Goal: Information Seeking & Learning: Find specific fact

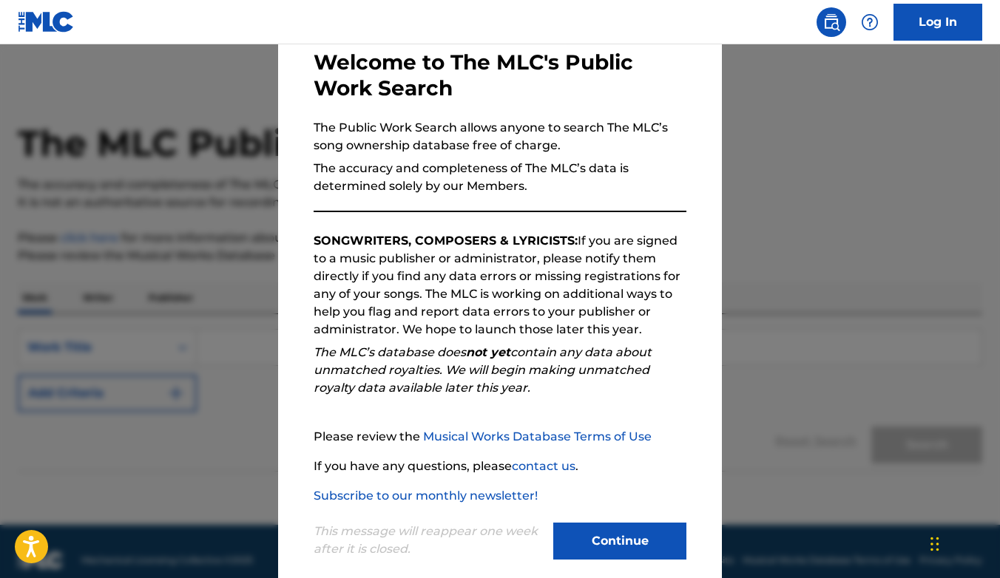
scroll to position [98, 0]
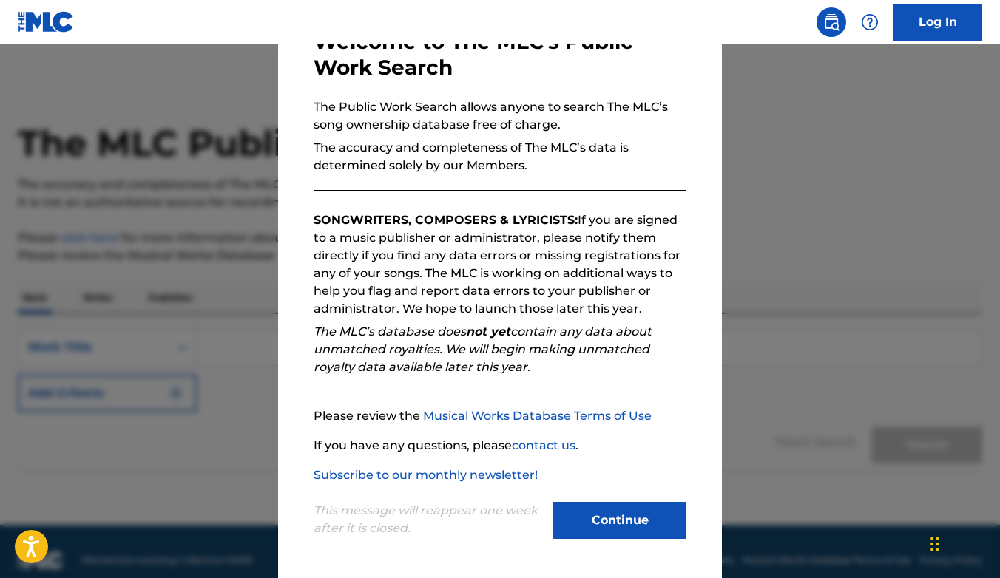
click at [598, 529] on button "Continue" at bounding box center [619, 520] width 133 height 37
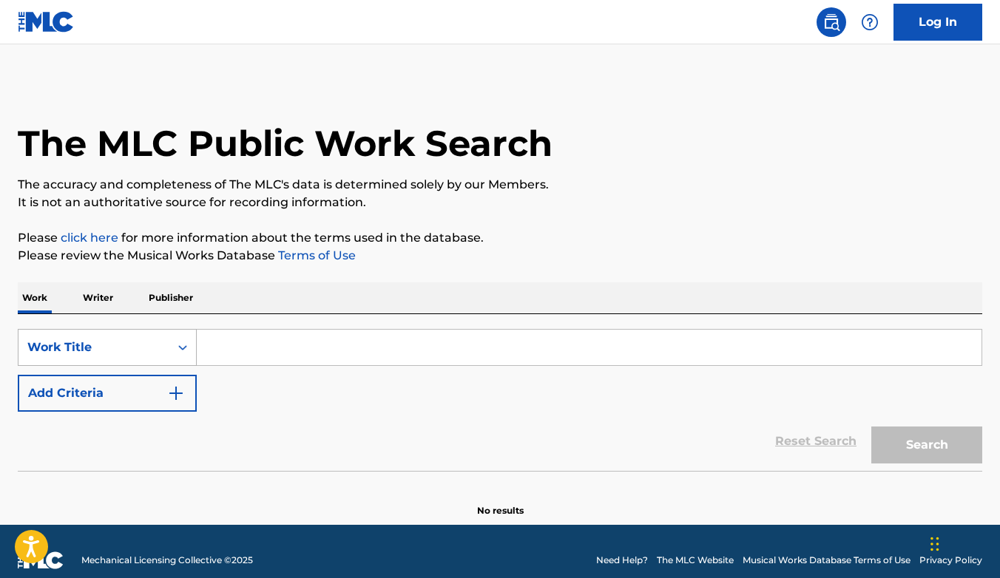
scroll to position [10, 0]
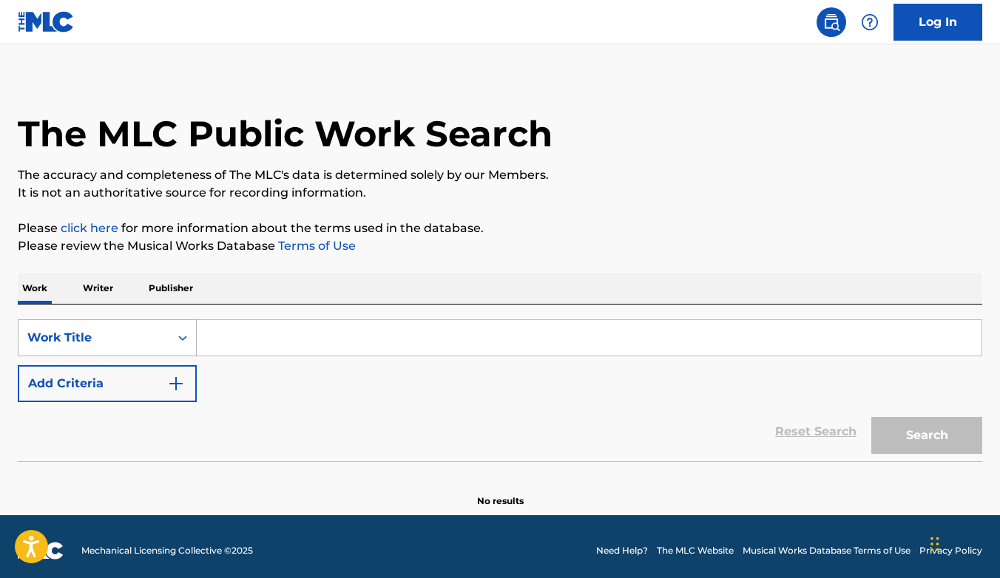
click at [180, 345] on div "Search Form" at bounding box center [182, 338] width 27 height 27
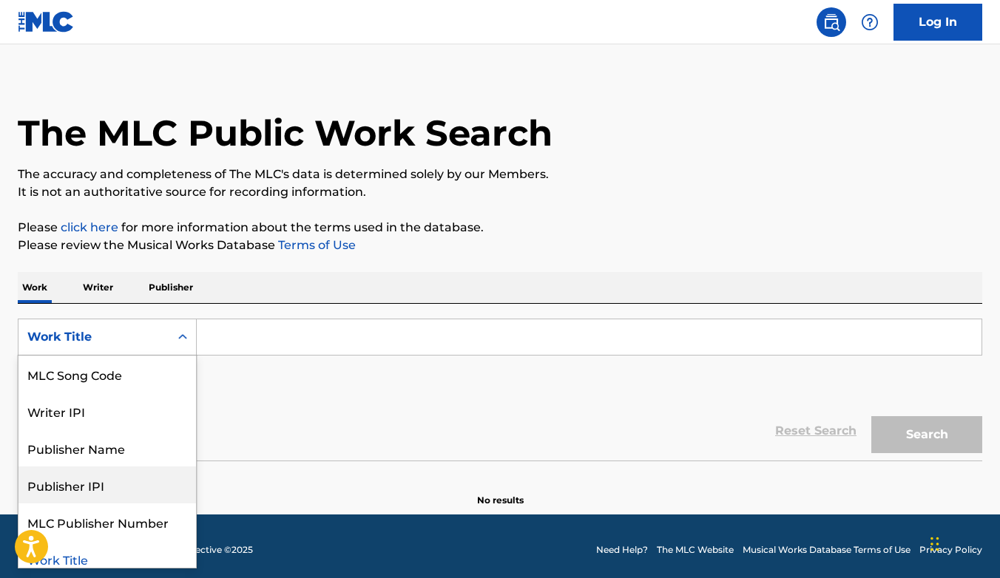
scroll to position [84, 0]
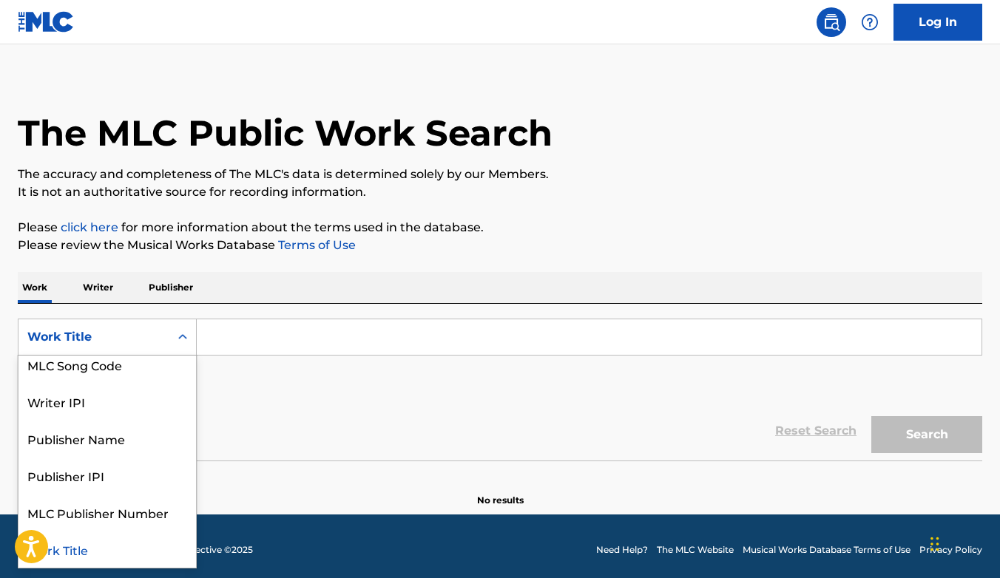
click at [106, 548] on div "Work Title" at bounding box center [106, 549] width 177 height 37
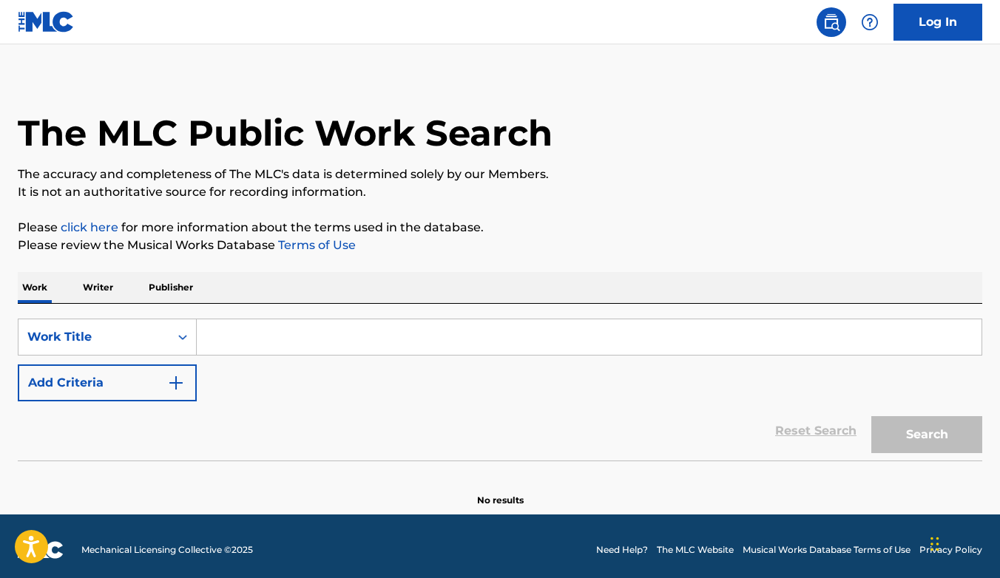
click at [243, 336] on input "Search Form" at bounding box center [589, 336] width 785 height 35
type input "s"
type input "b"
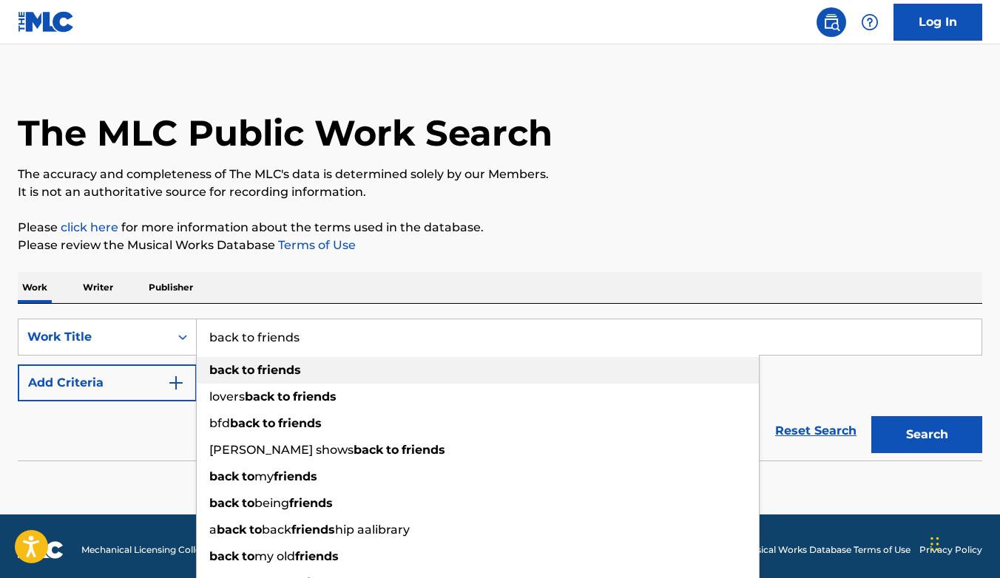
type input "back to friends"
click at [217, 367] on strong "back" at bounding box center [224, 370] width 30 height 14
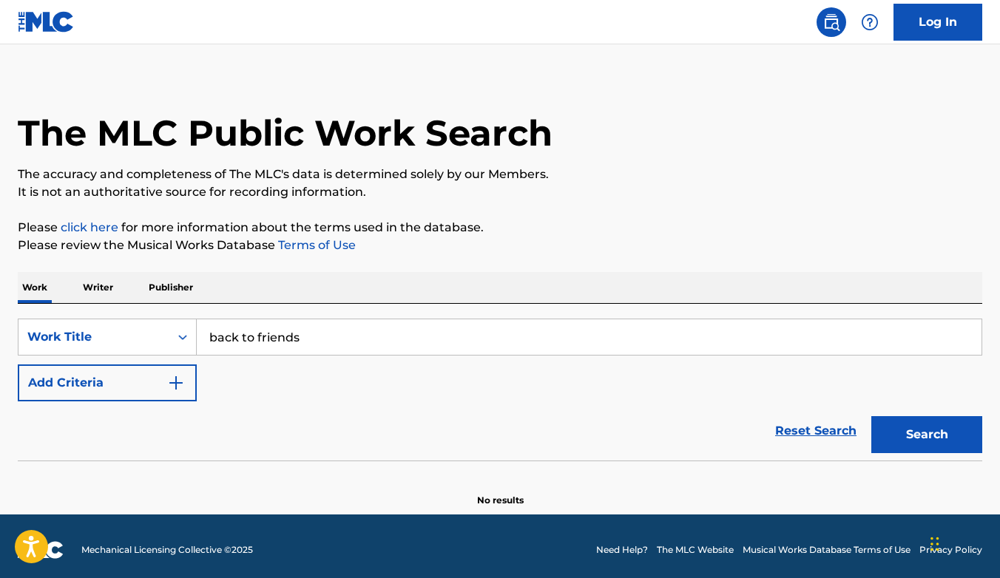
click at [172, 388] on img "Search Form" at bounding box center [176, 383] width 18 height 18
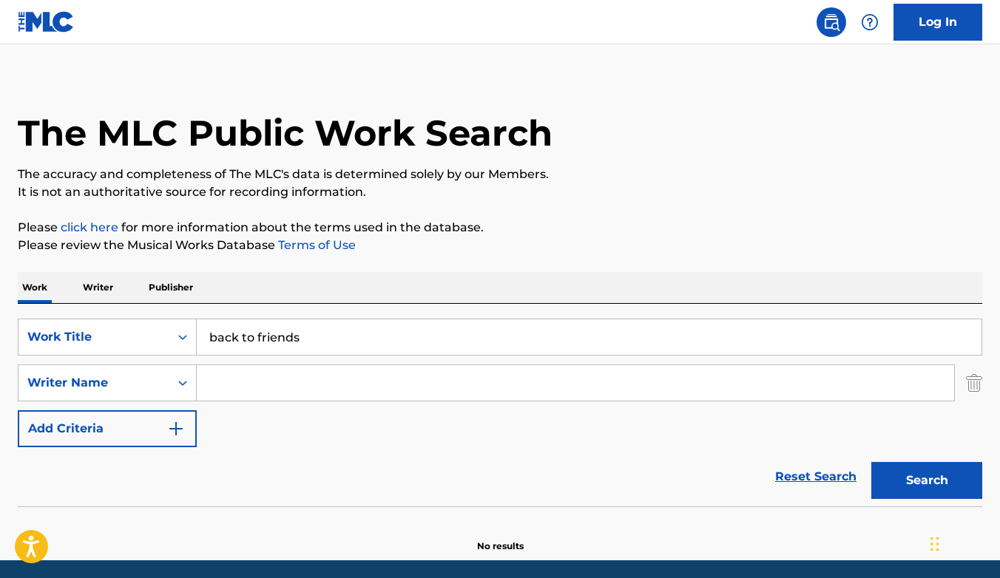
click at [243, 396] on input "Search Form" at bounding box center [575, 382] width 757 height 35
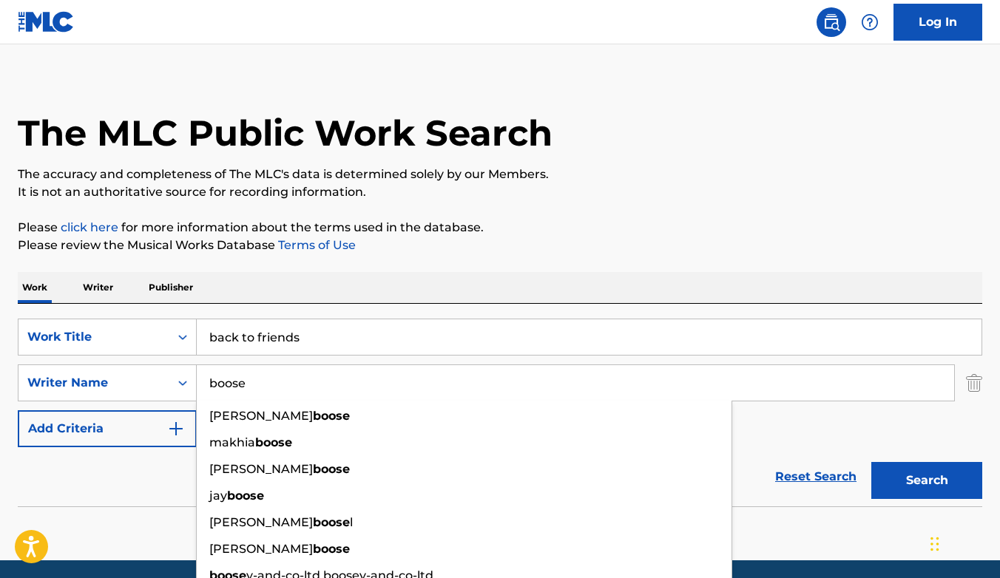
click at [334, 385] on input "boose" at bounding box center [575, 382] width 757 height 35
type input "boose"
click at [871, 462] on button "Search" at bounding box center [926, 480] width 111 height 37
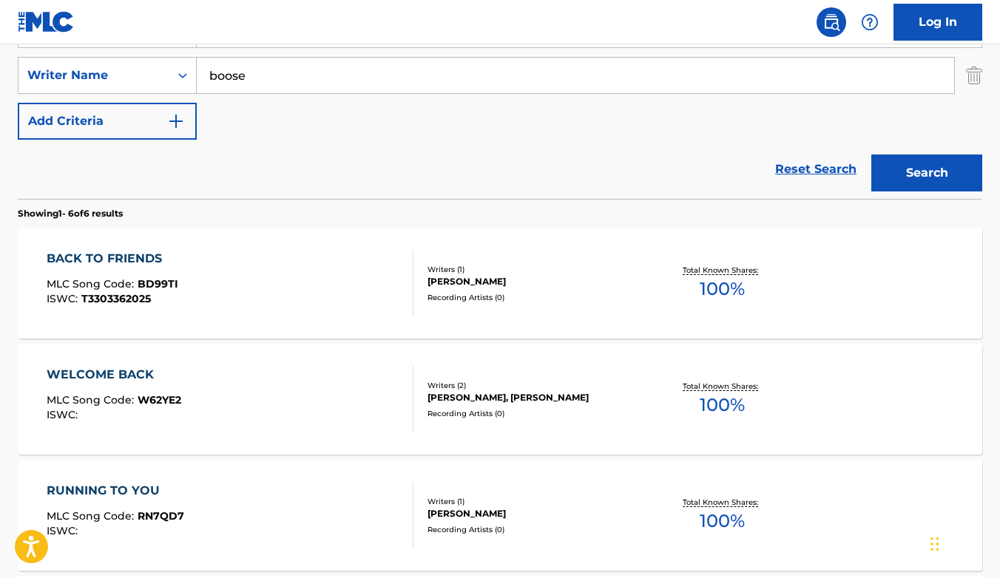
scroll to position [328, 0]
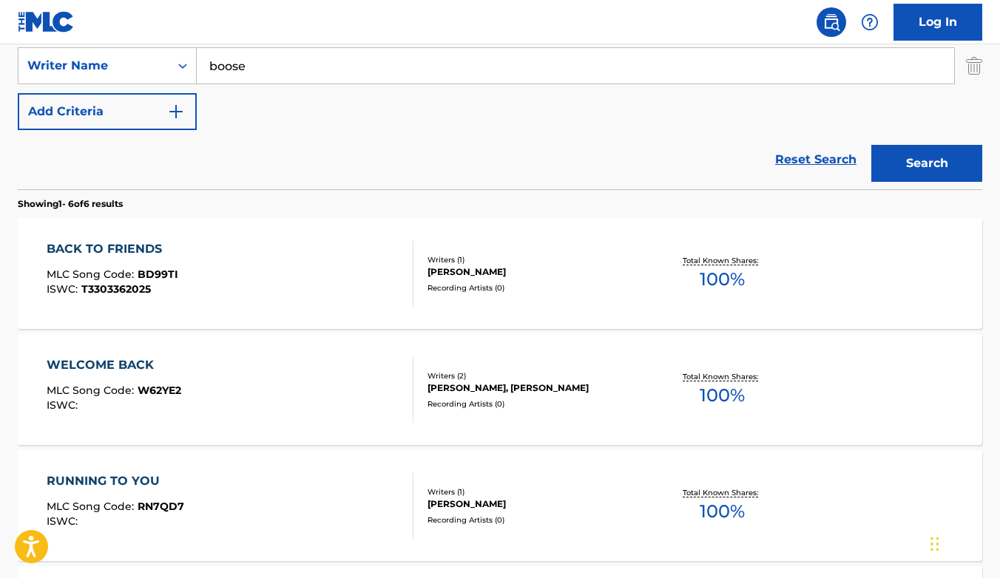
click at [107, 248] on div "BACK TO FRIENDS" at bounding box center [113, 249] width 132 height 18
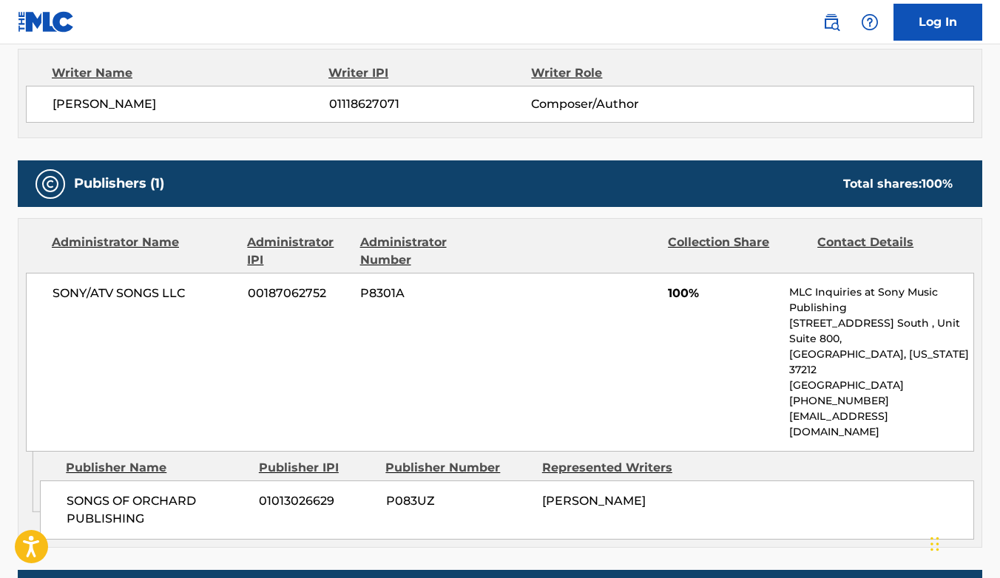
scroll to position [535, 0]
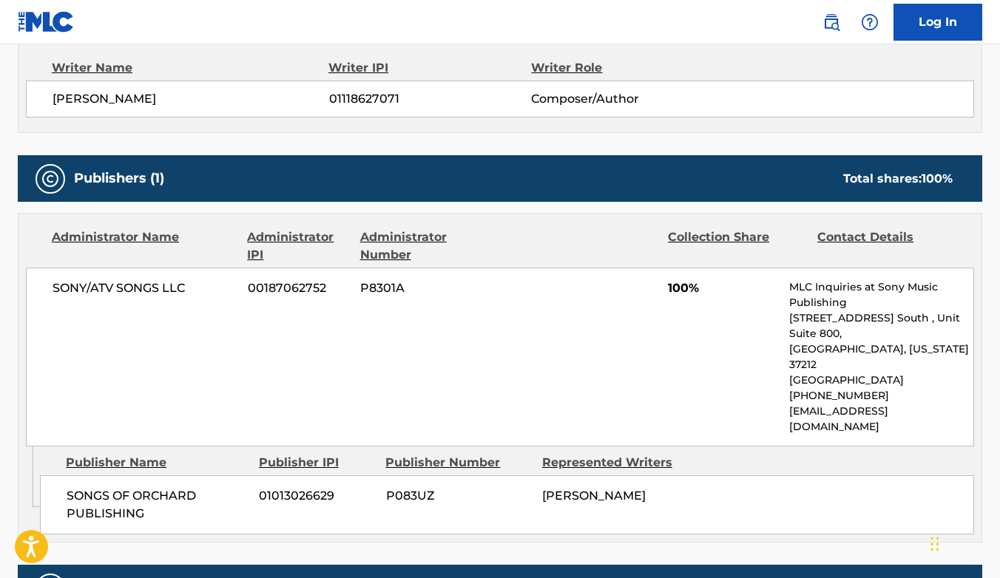
scroll to position [328, 0]
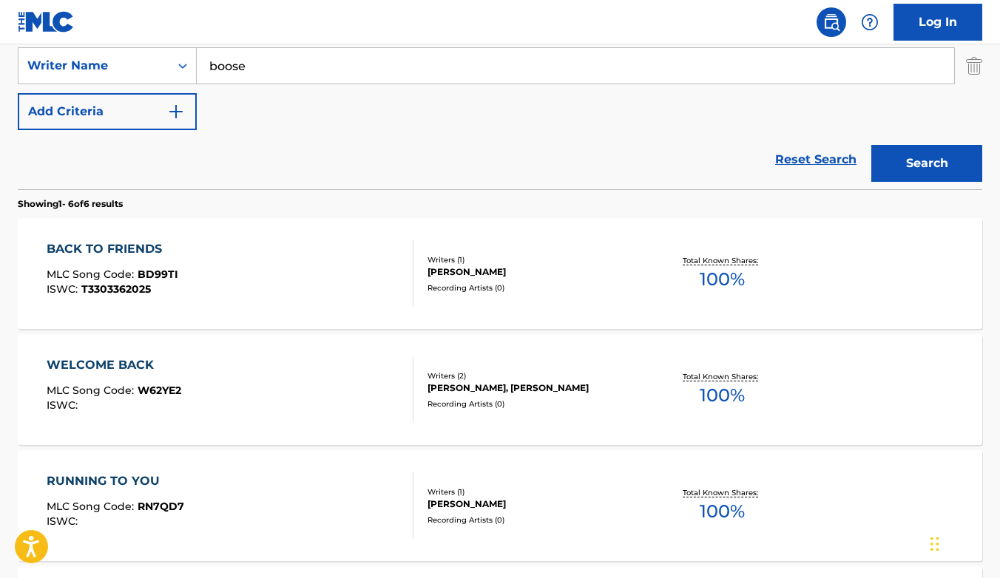
click at [257, 67] on input "boose" at bounding box center [575, 65] width 757 height 35
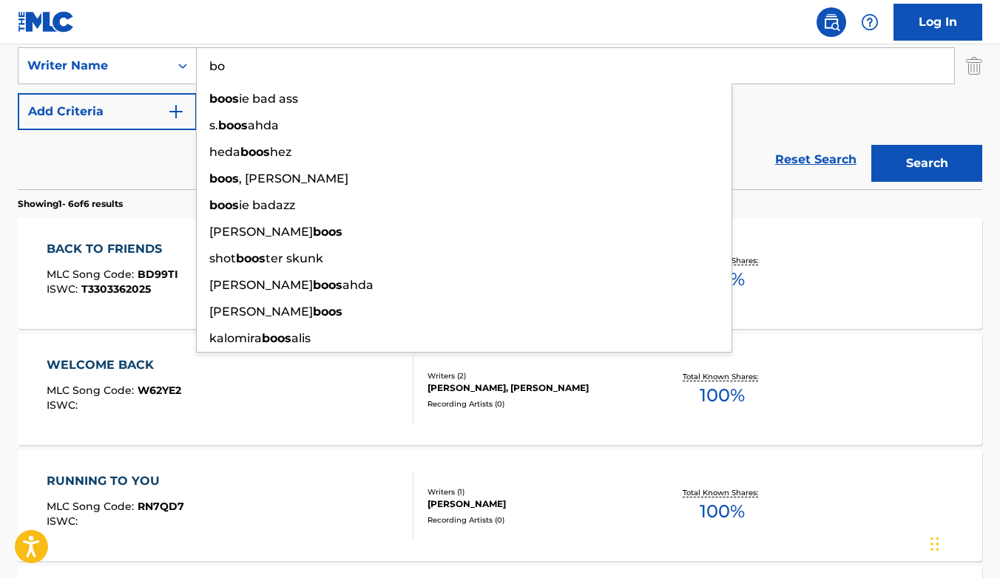
type input "b"
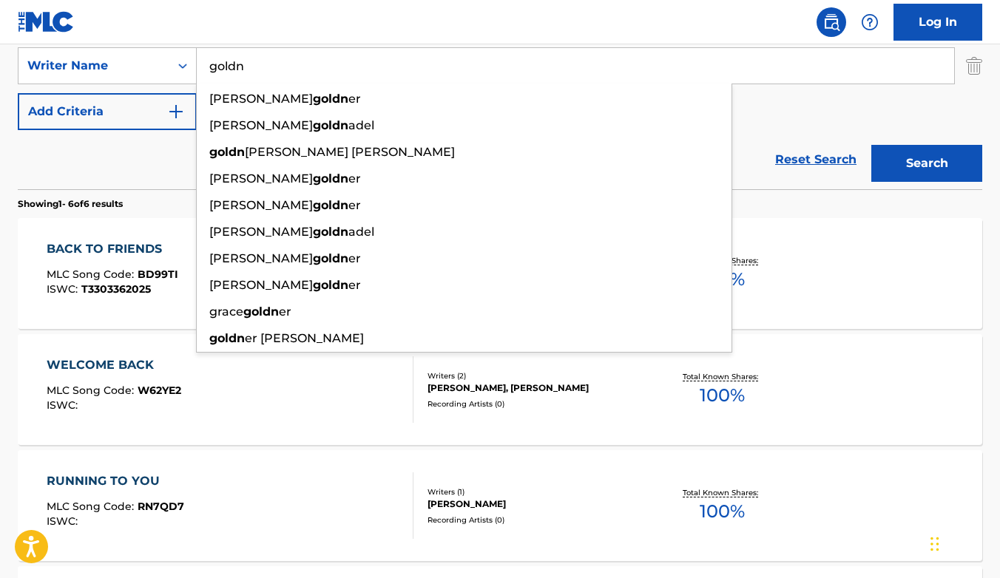
type input "goldn"
click at [871, 145] on button "Search" at bounding box center [926, 163] width 111 height 37
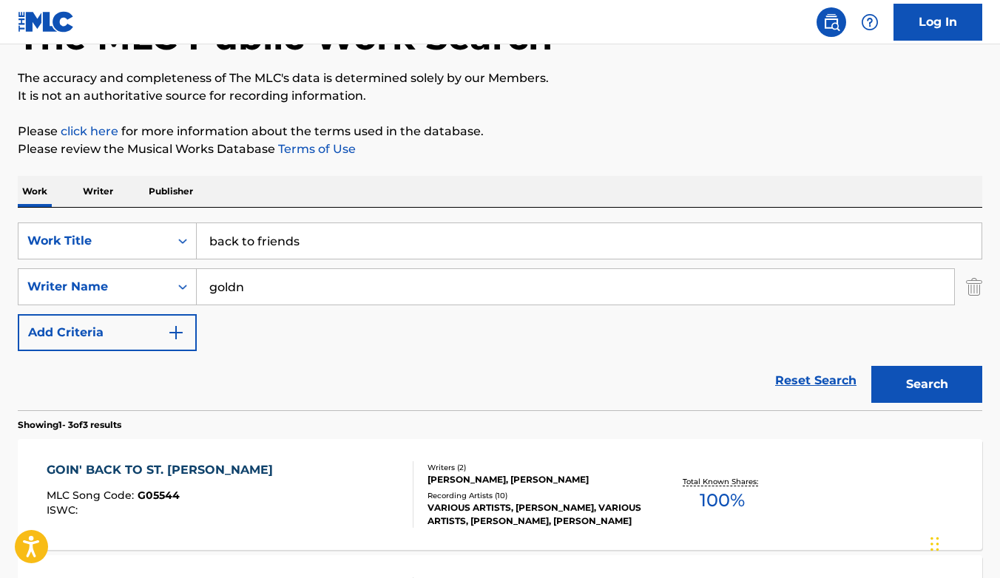
scroll to position [58, 0]
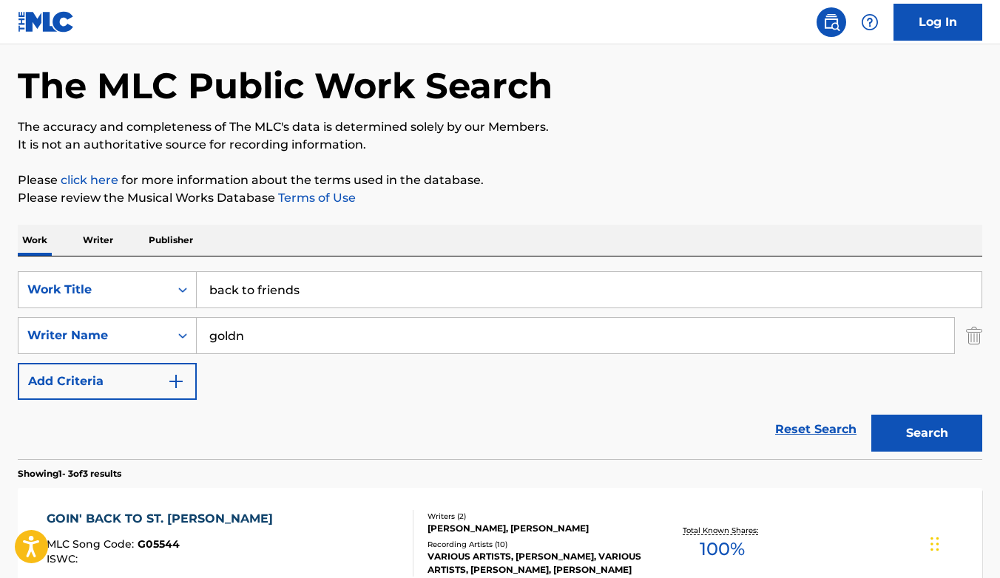
drag, startPoint x: 249, startPoint y: 345, endPoint x: 197, endPoint y: 334, distance: 52.8
click at [197, 334] on input "goldn" at bounding box center [575, 335] width 757 height 35
drag, startPoint x: 304, startPoint y: 294, endPoint x: 172, endPoint y: 289, distance: 132.5
click at [175, 291] on div "SearchWithCriteria13af753b-5a93-48ef-bca9-f7a49a2d4da3 Work Title back to frien…" at bounding box center [500, 289] width 964 height 37
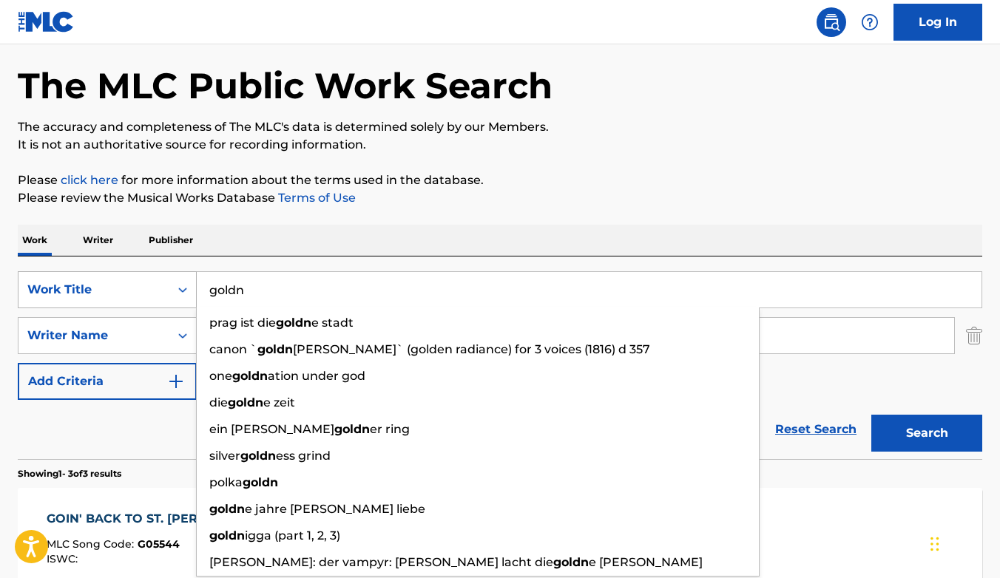
click at [871, 415] on button "Search" at bounding box center [926, 433] width 111 height 37
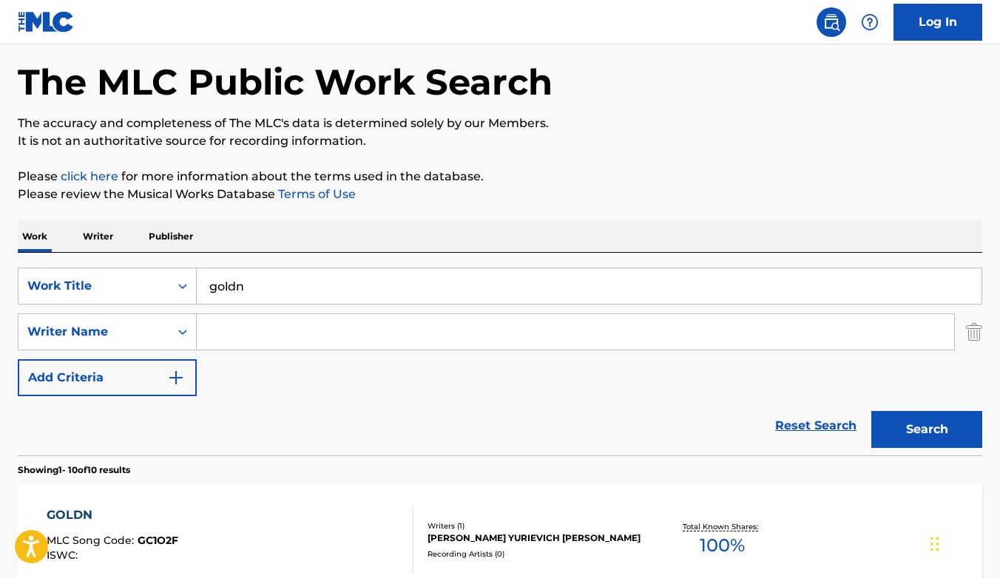
scroll to position [0, 0]
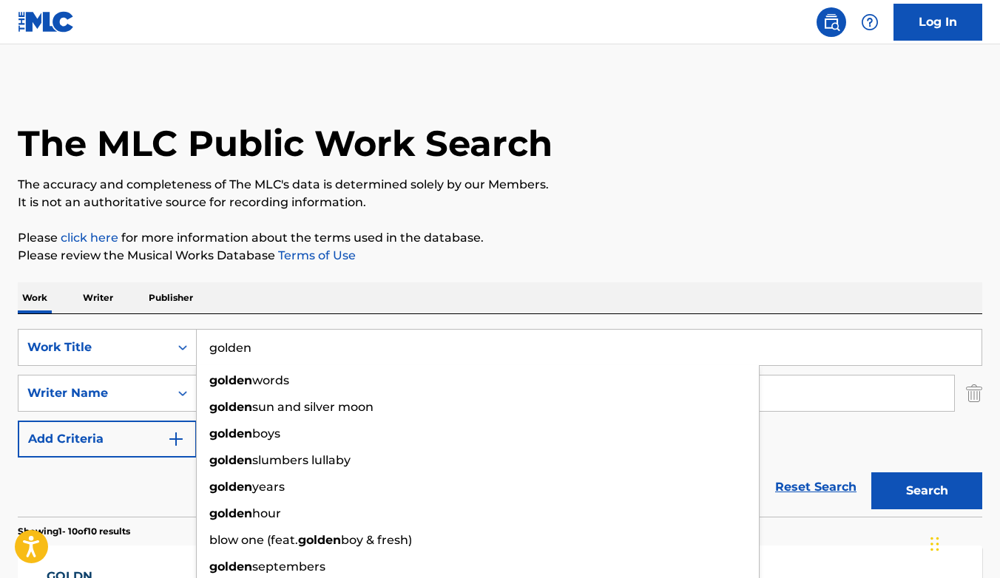
type input "golden"
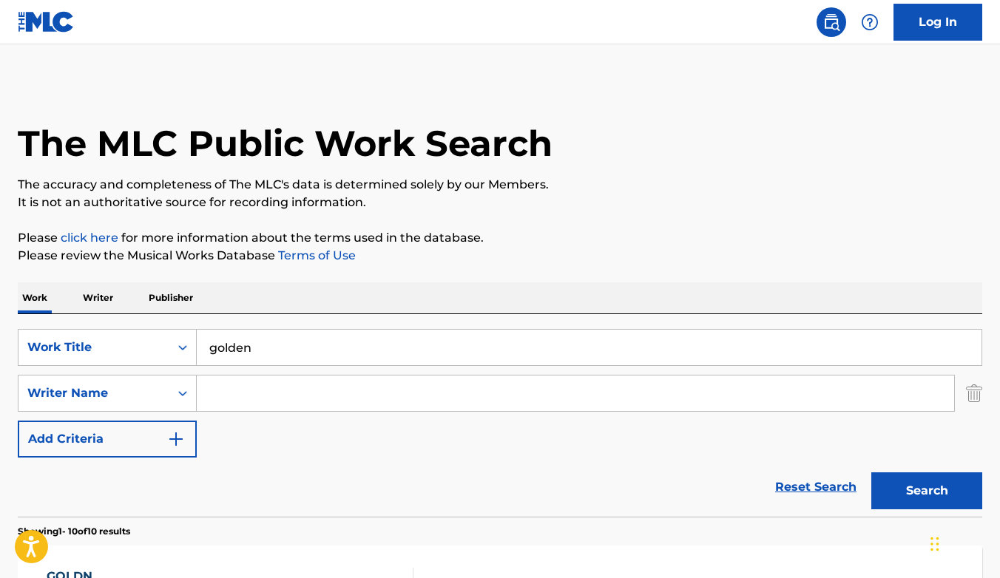
click at [361, 296] on div "Work Writer Publisher" at bounding box center [500, 298] width 964 height 31
click at [933, 496] on button "Search" at bounding box center [926, 491] width 111 height 37
click at [274, 394] on input "Search Form" at bounding box center [575, 393] width 757 height 35
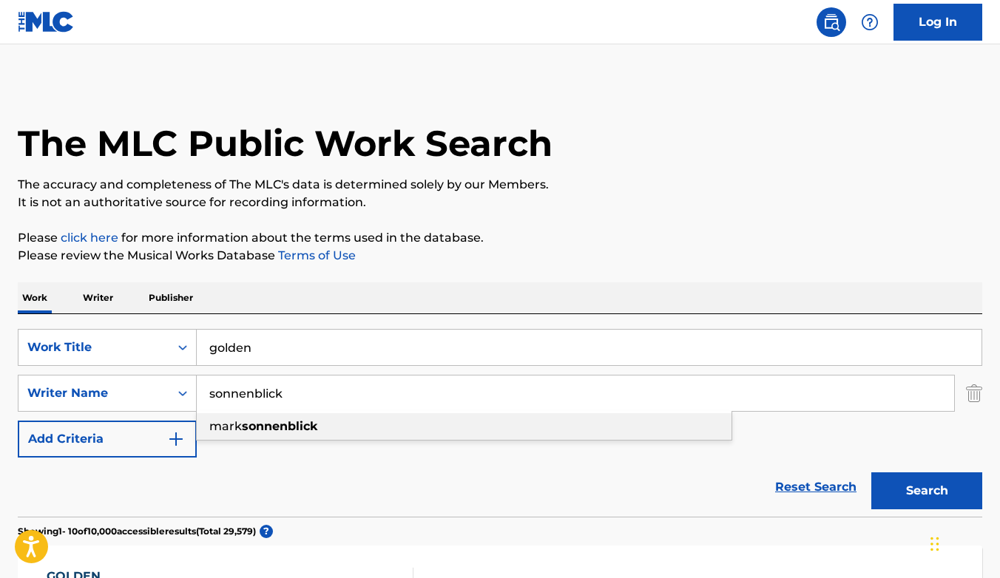
click at [236, 419] on span "mark" at bounding box center [225, 426] width 33 height 14
type input "[PERSON_NAME]"
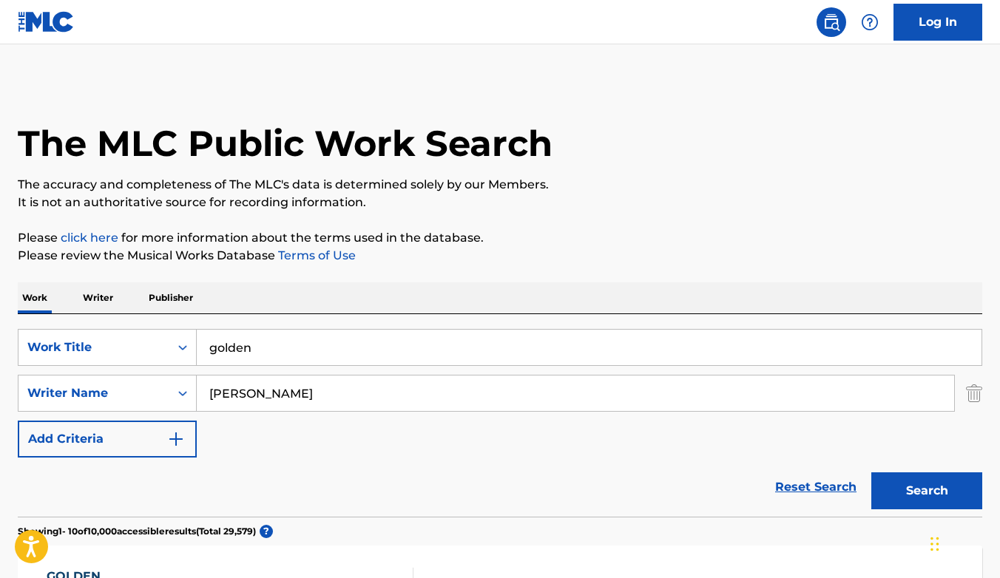
click at [895, 484] on button "Search" at bounding box center [926, 491] width 111 height 37
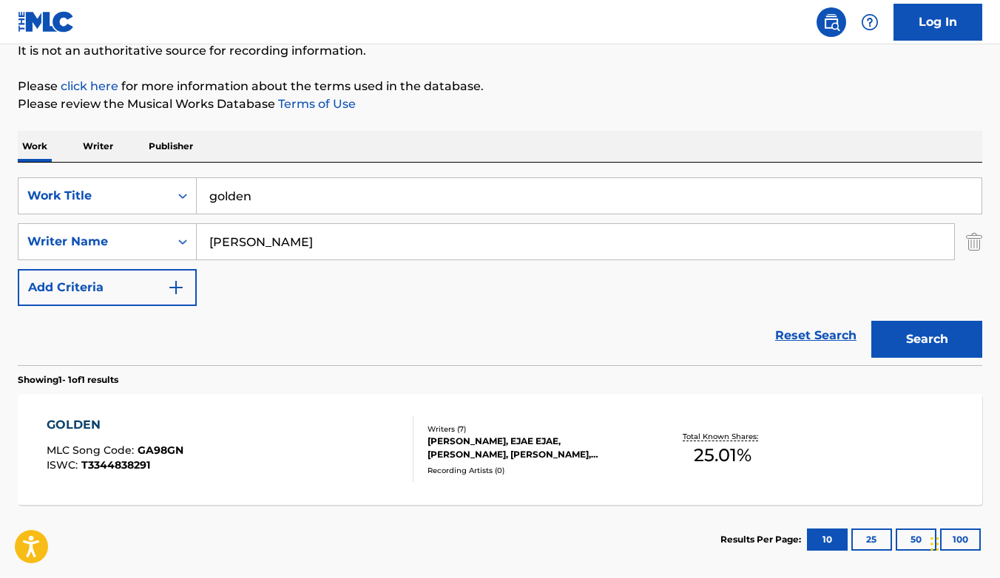
scroll to position [226, 0]
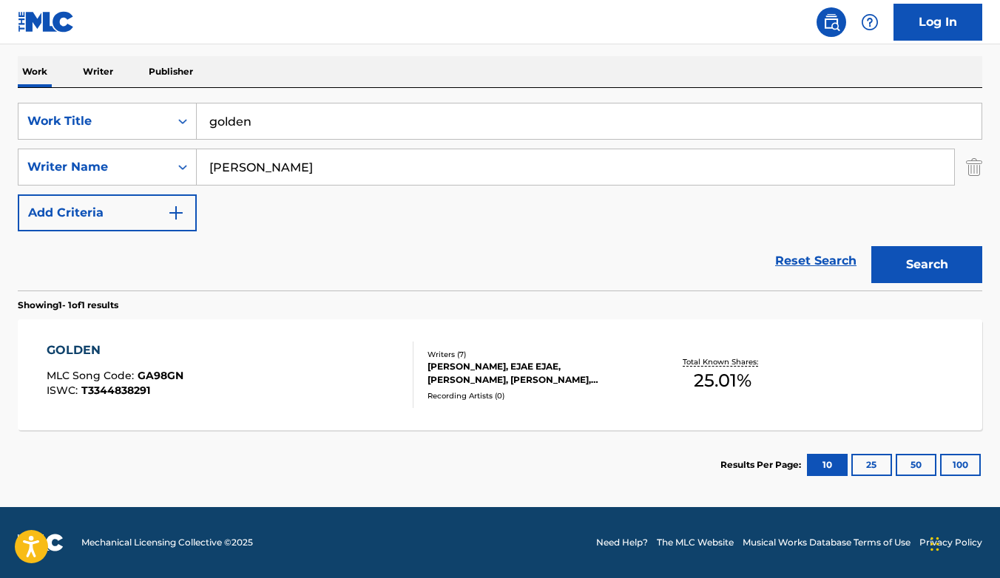
click at [541, 362] on div "[PERSON_NAME], EJAE EJAE, [PERSON_NAME], [PERSON_NAME], [PERSON_NAME] [PERSON_N…" at bounding box center [534, 373] width 215 height 27
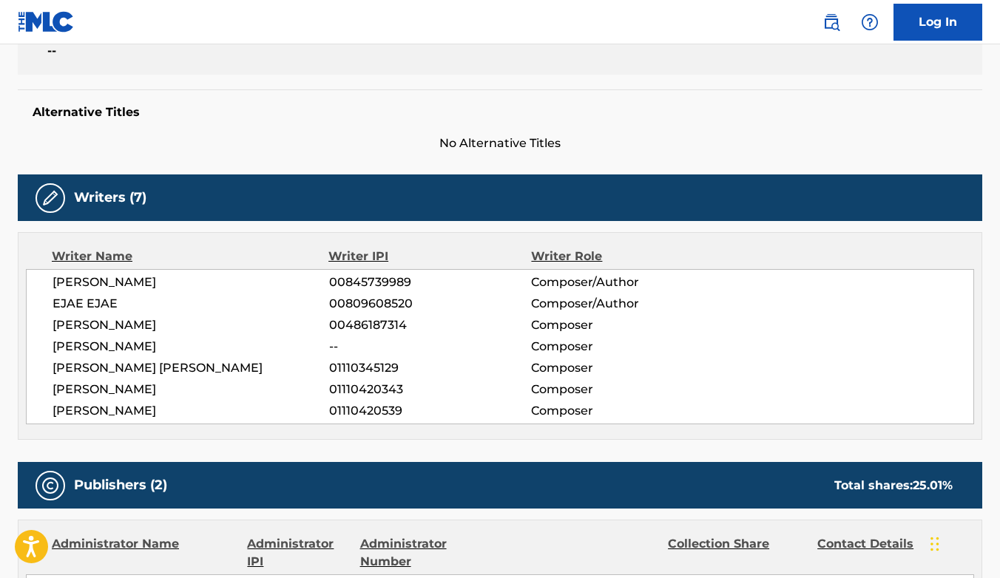
scroll to position [418, 0]
